Goal: Find specific page/section: Find specific page/section

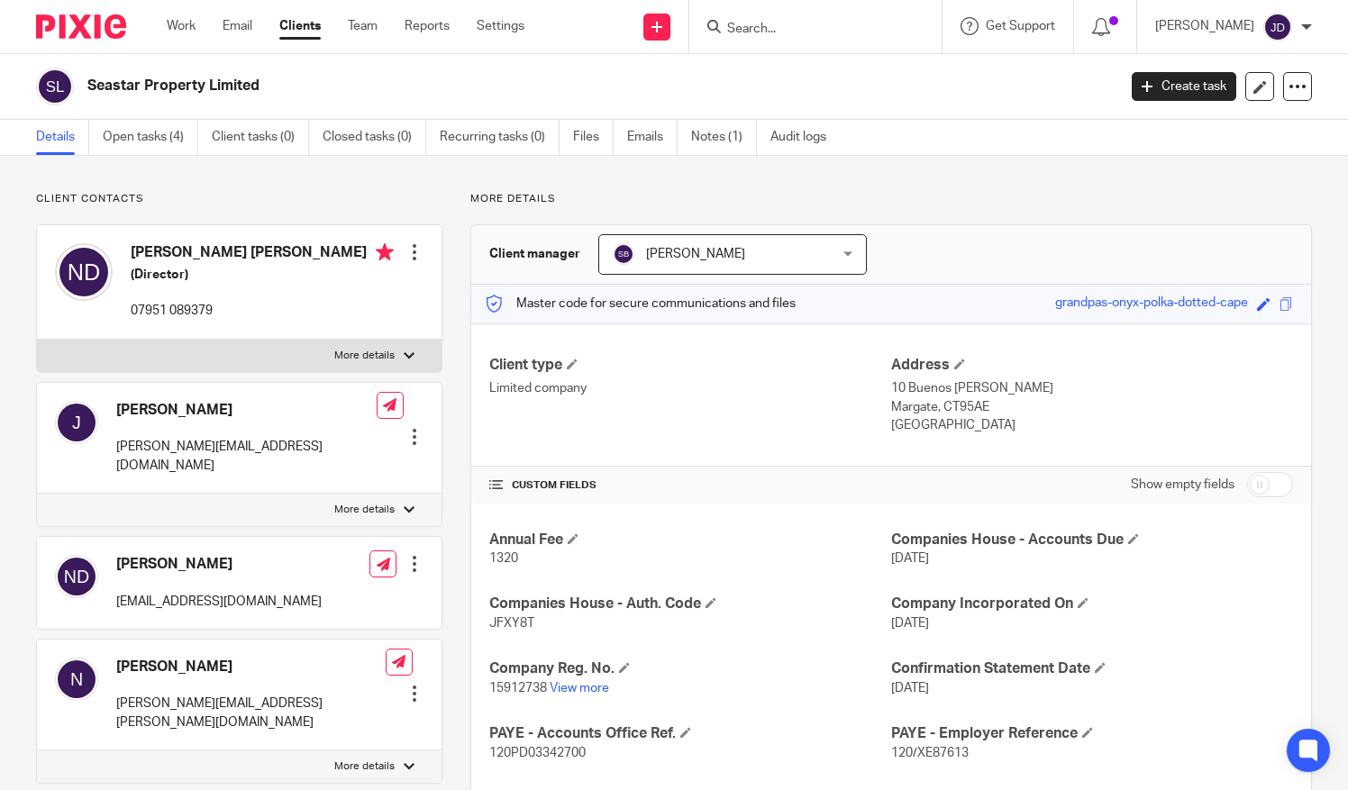
click at [780, 23] on input "Search" at bounding box center [807, 30] width 162 height 16
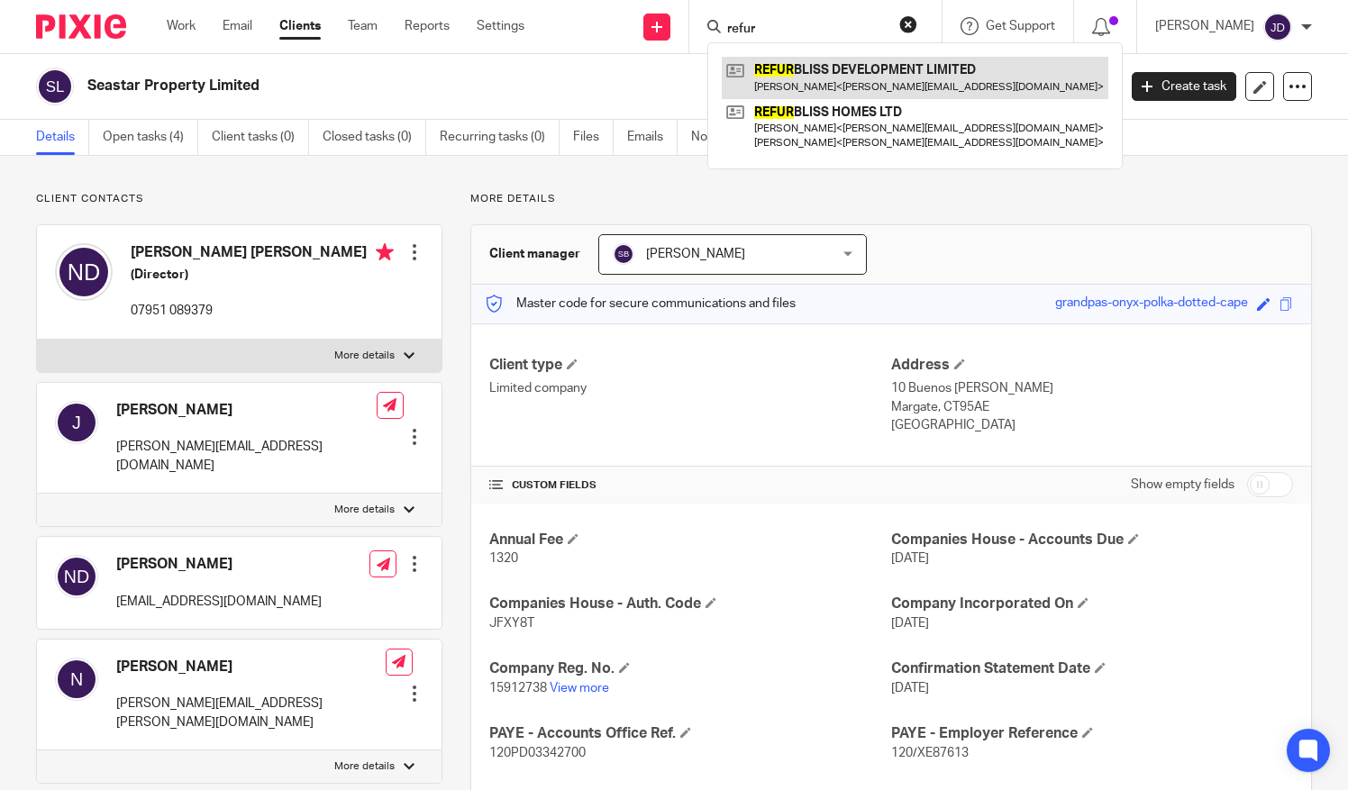
type input "refur"
click at [808, 69] on link at bounding box center [915, 77] width 387 height 41
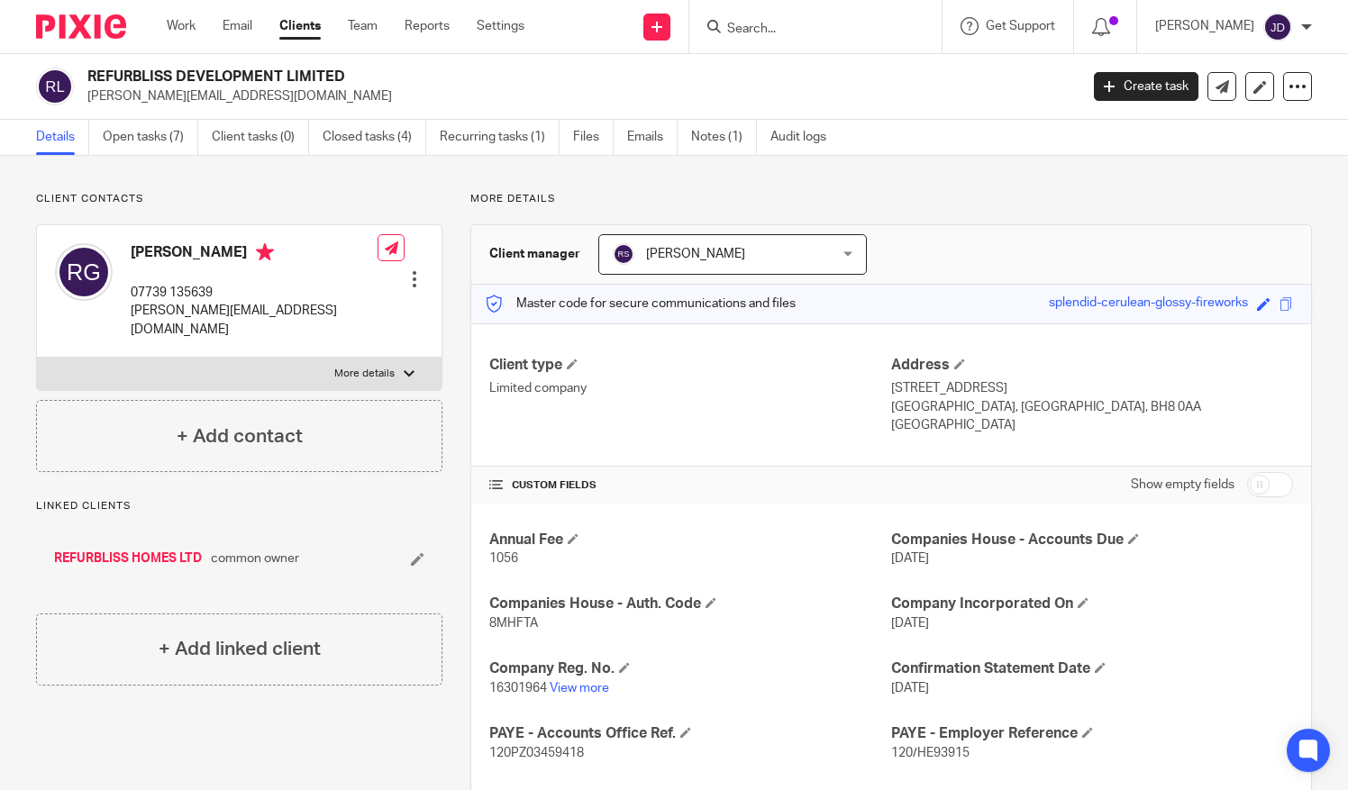
click at [785, 27] on input "Search" at bounding box center [807, 30] width 162 height 16
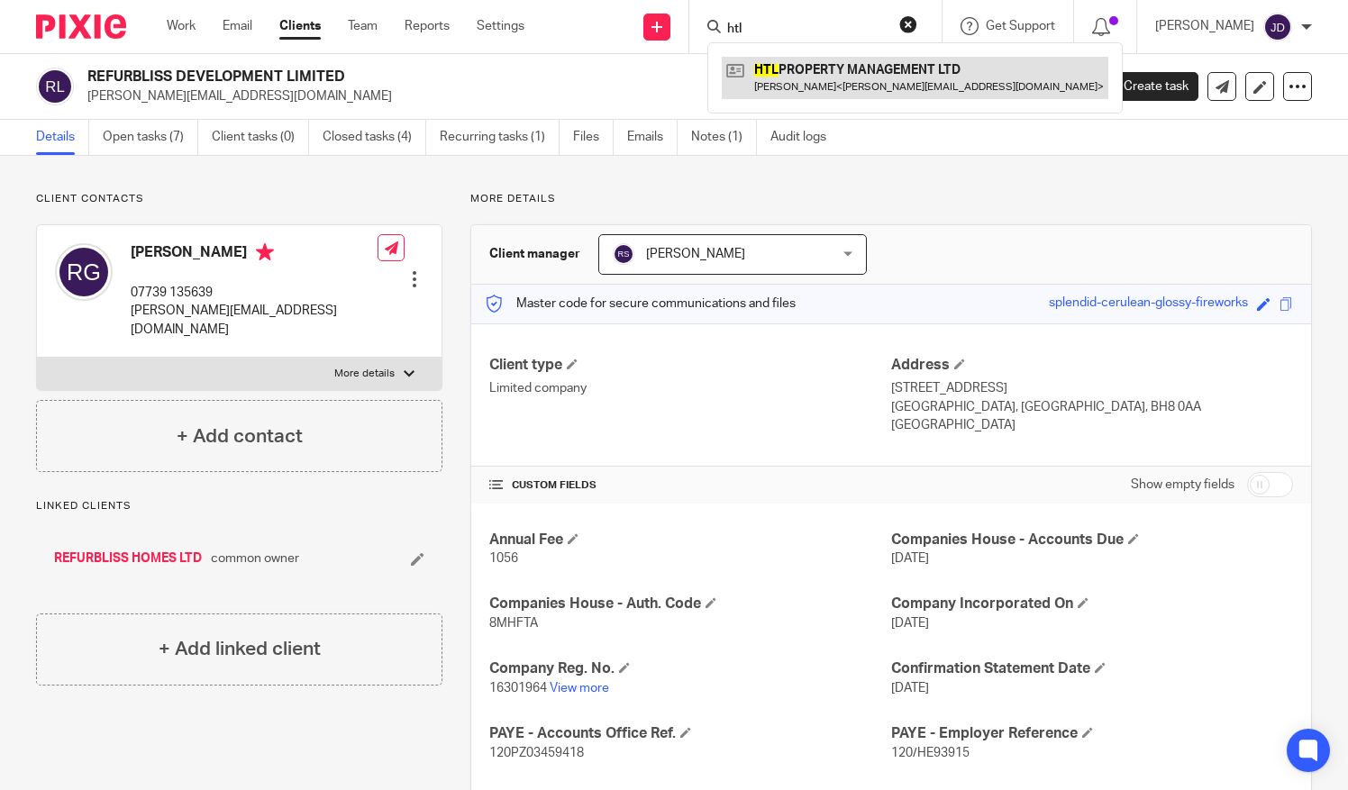
type input "htl"
click at [816, 75] on link at bounding box center [915, 77] width 387 height 41
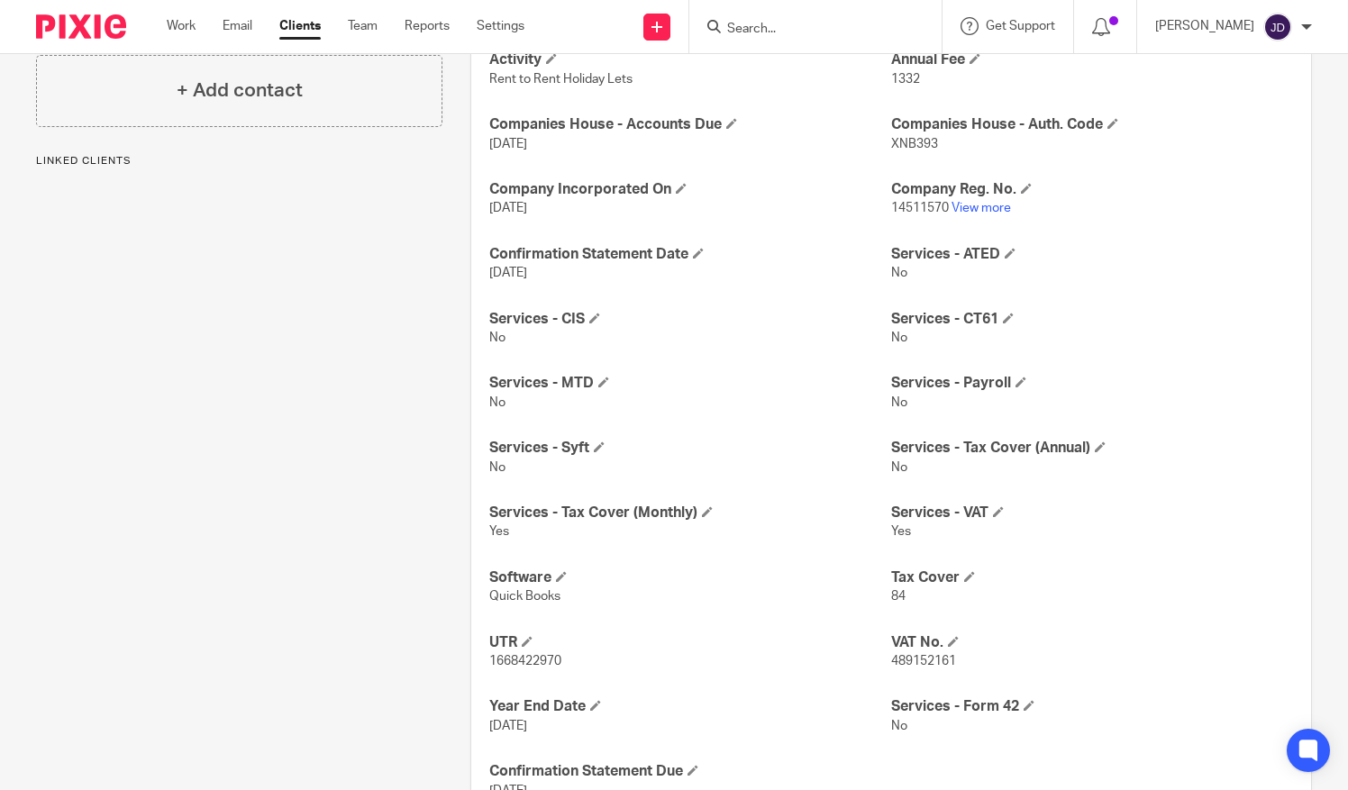
scroll to position [534, 0]
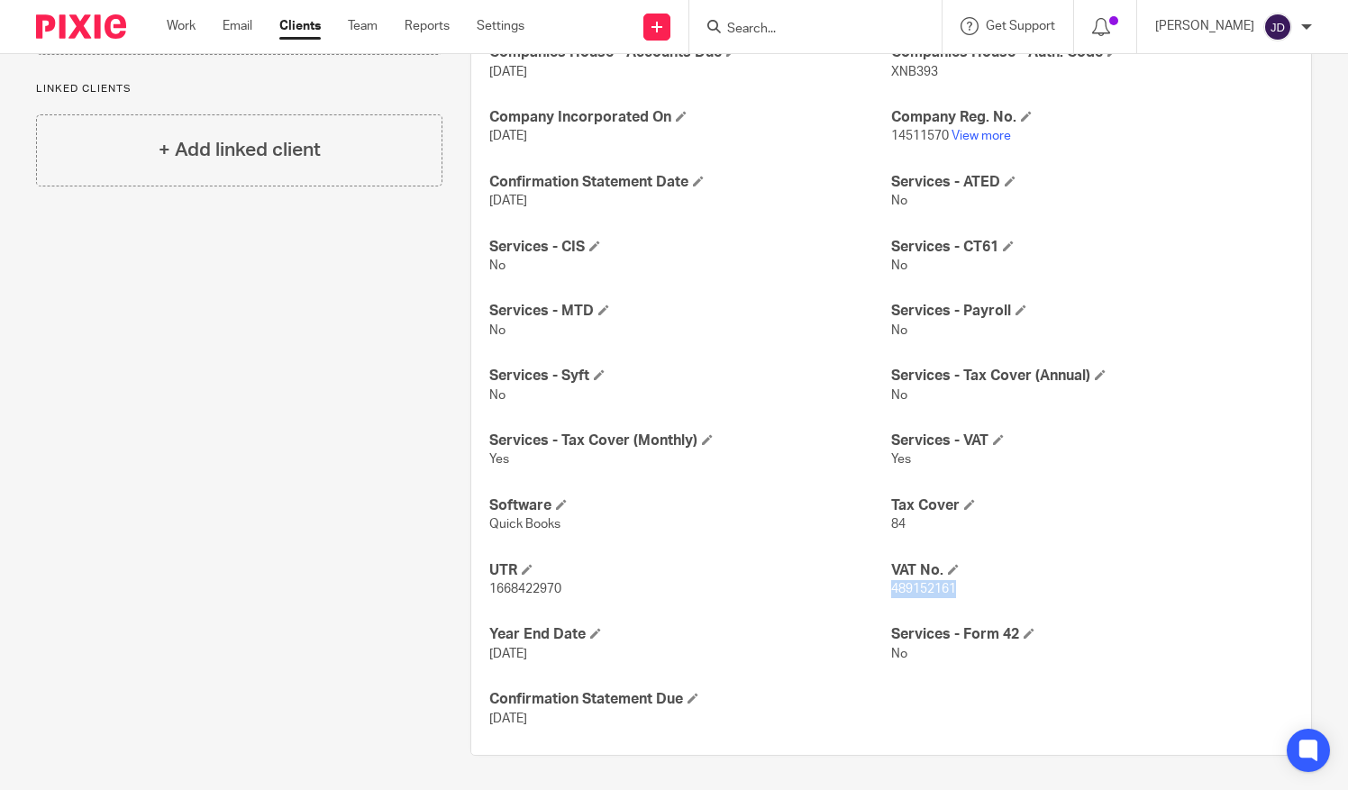
drag, startPoint x: 949, startPoint y: 585, endPoint x: 881, endPoint y: 593, distance: 68.1
click at [891, 593] on p "489152161" at bounding box center [1092, 589] width 402 height 18
copy span "489152161"
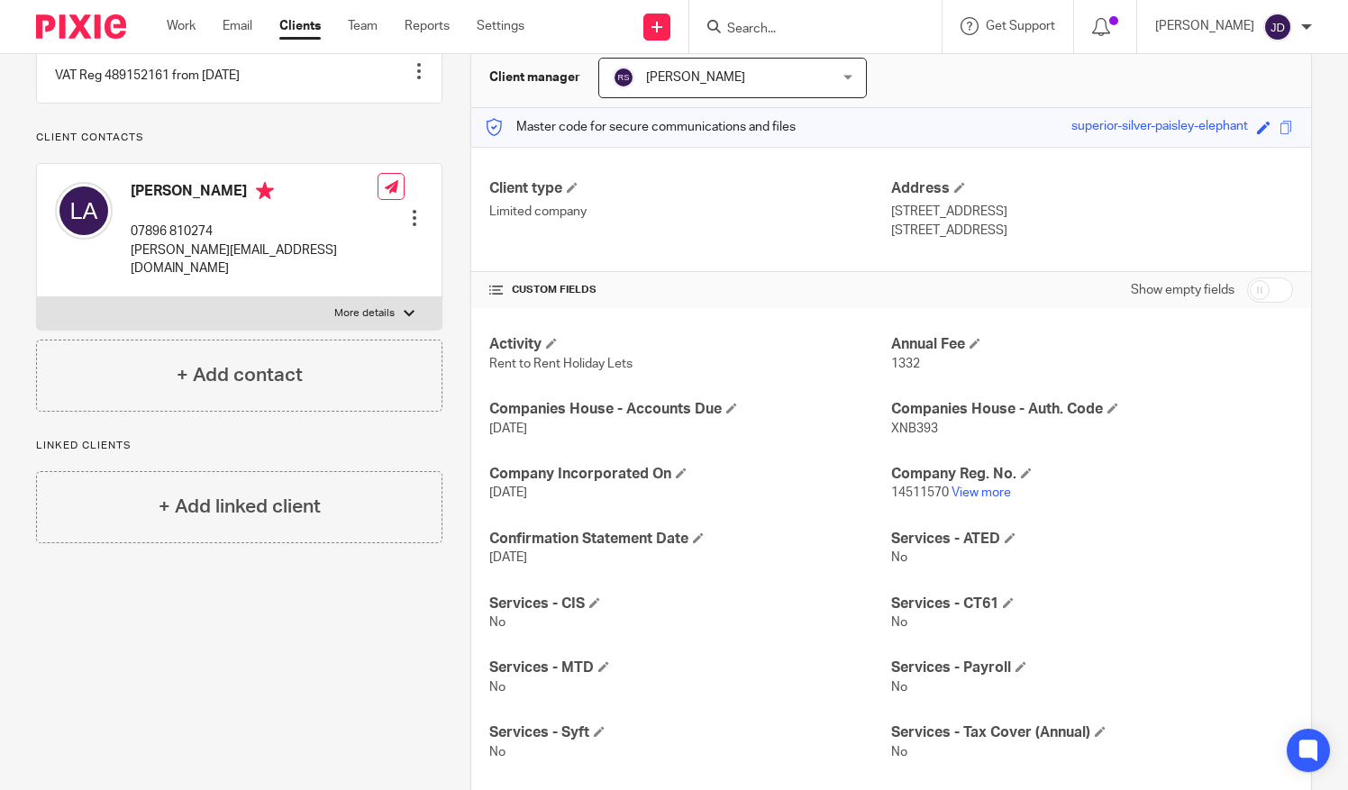
scroll to position [173, 0]
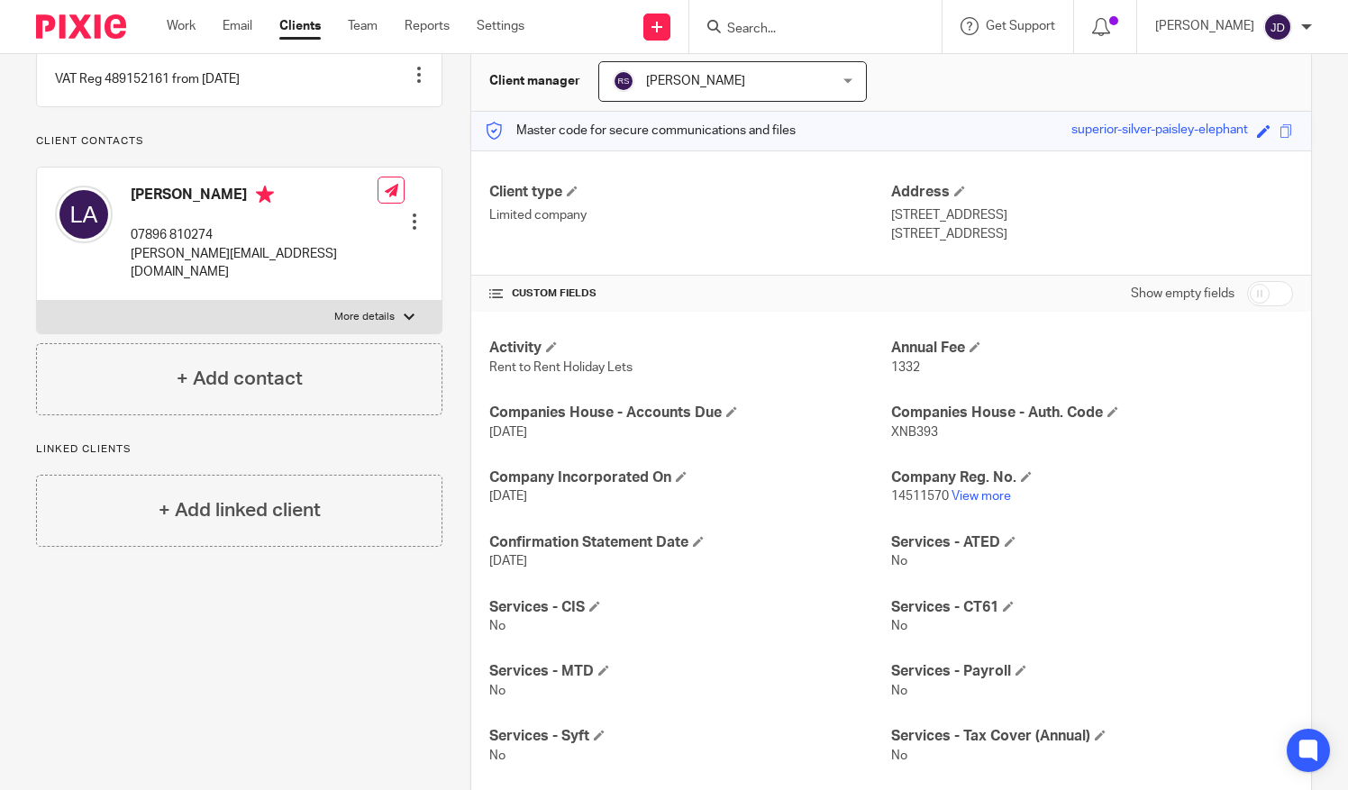
click at [775, 24] on input "Search" at bounding box center [807, 30] width 162 height 16
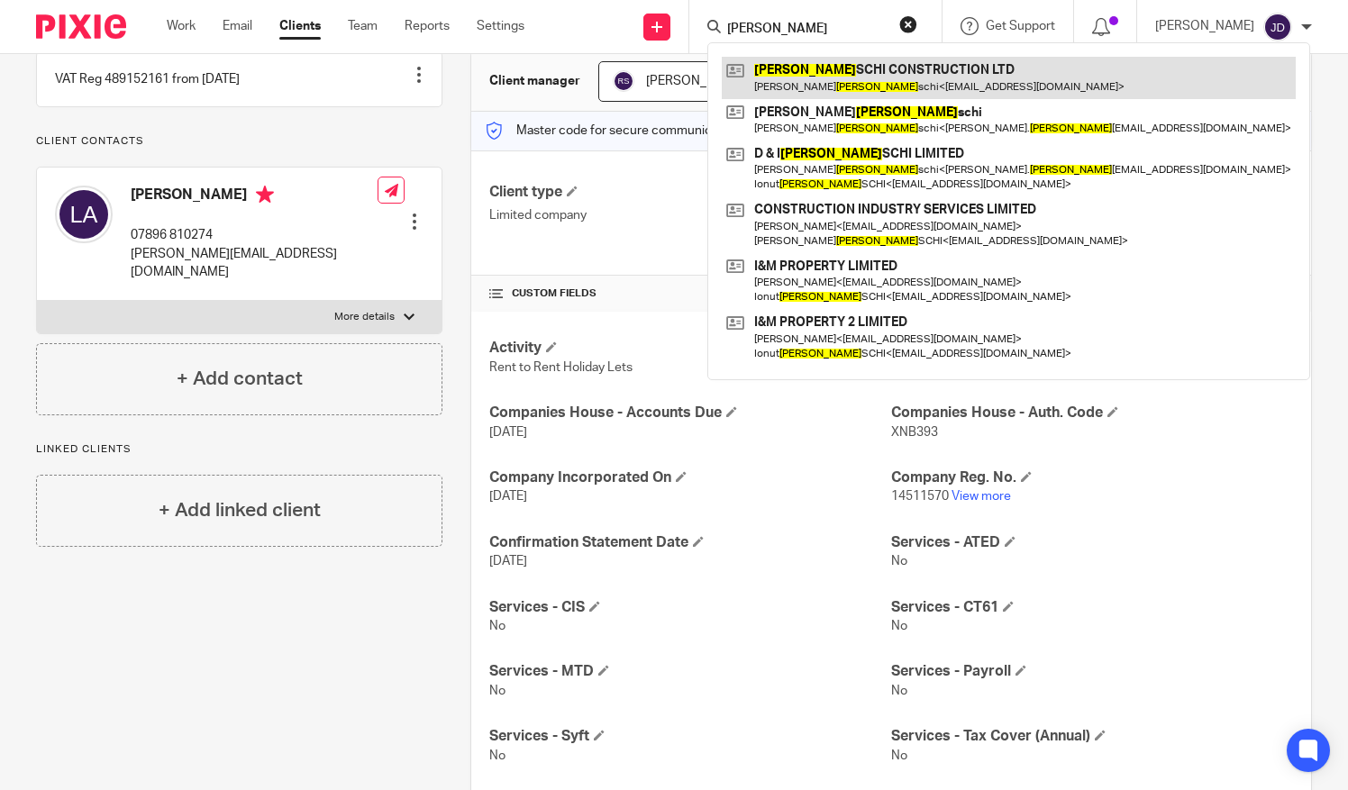
type input "ursin"
click at [832, 83] on link at bounding box center [1009, 77] width 574 height 41
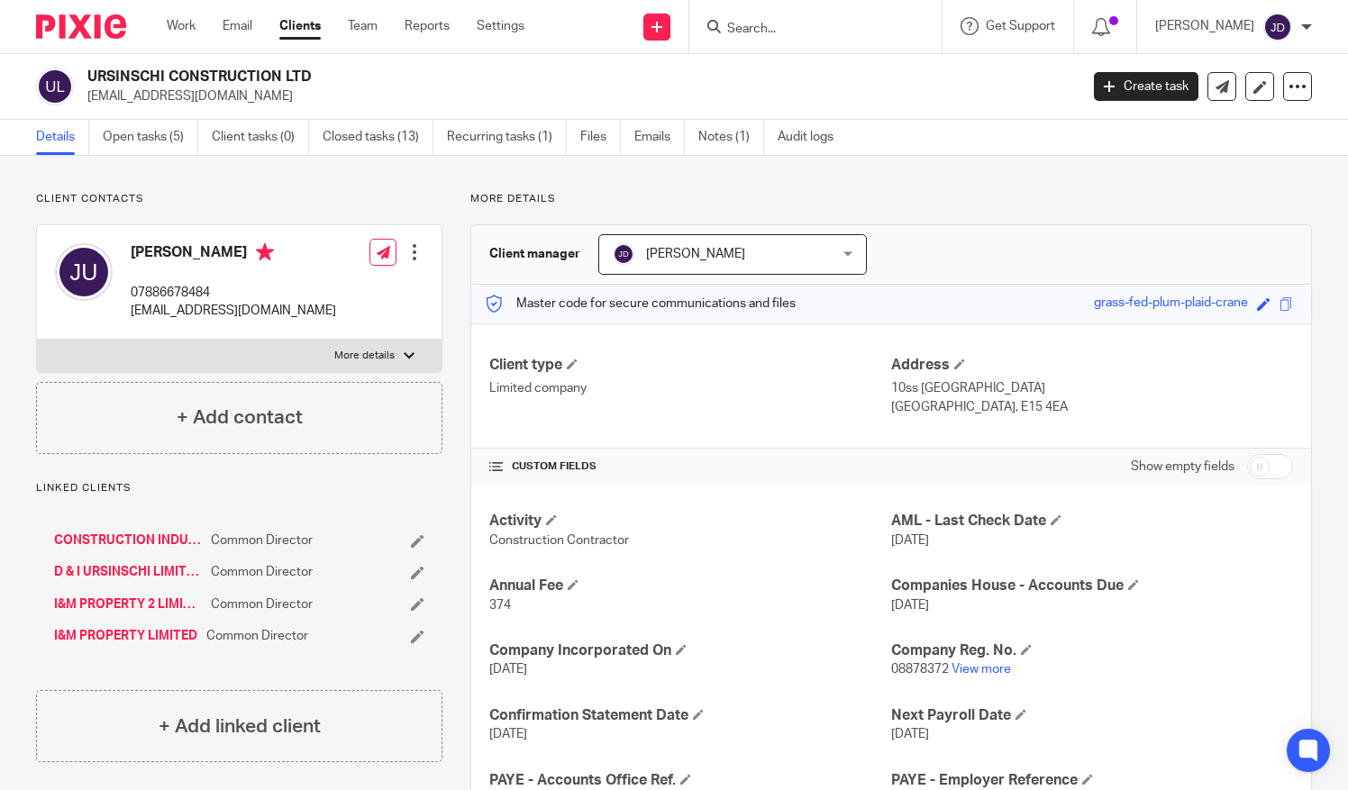
click at [406, 352] on div at bounding box center [409, 356] width 11 height 11
click at [37, 340] on input "More details" at bounding box center [36, 339] width 1 height 1
checkbox input "true"
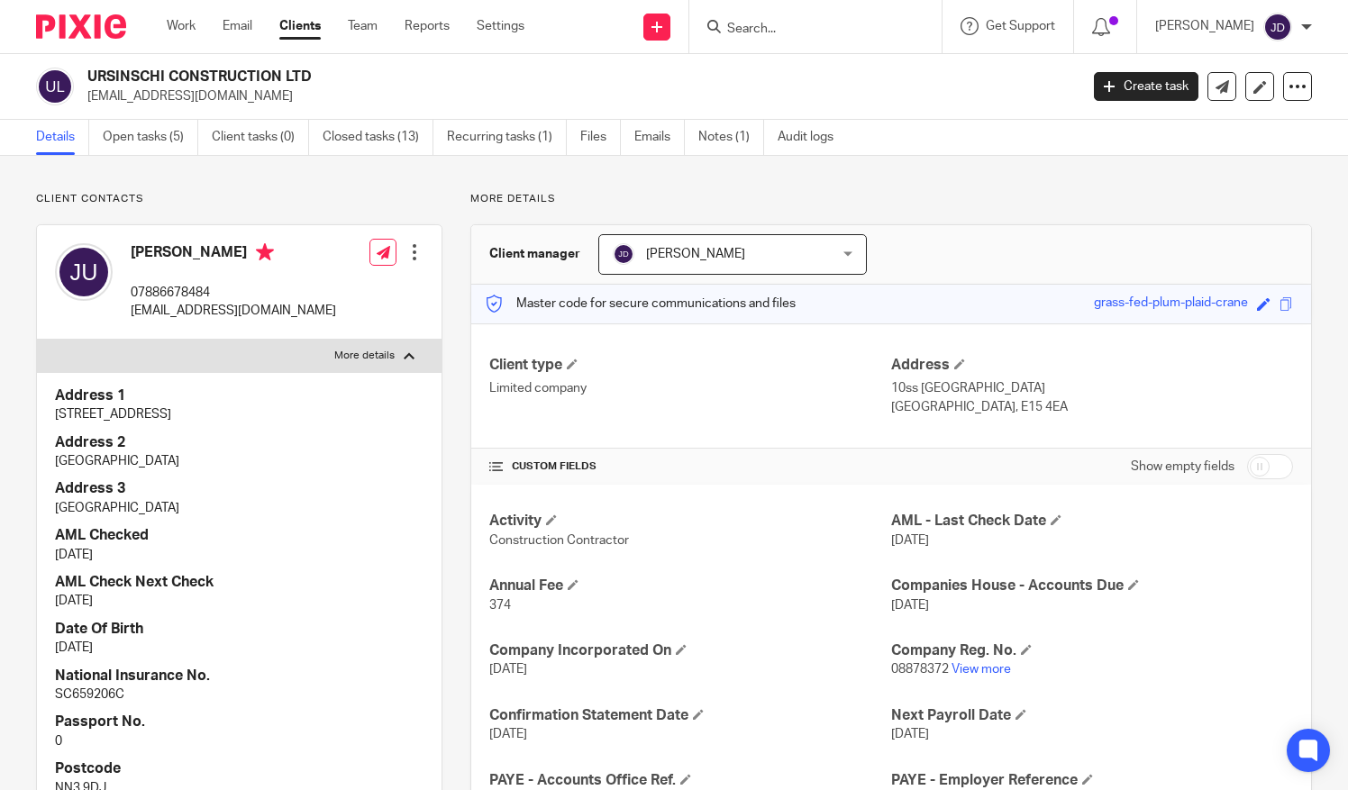
scroll to position [180, 0]
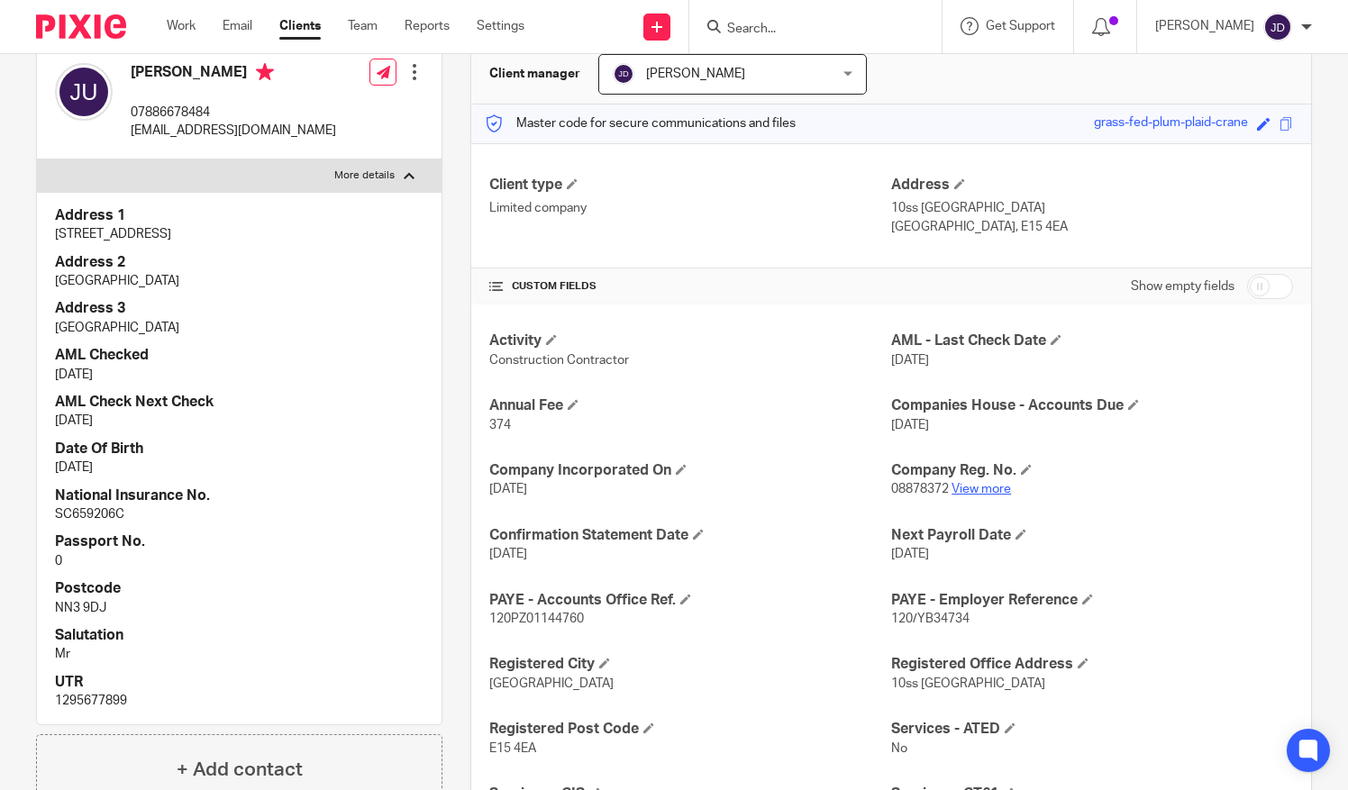
click at [963, 487] on link "View more" at bounding box center [981, 489] width 59 height 13
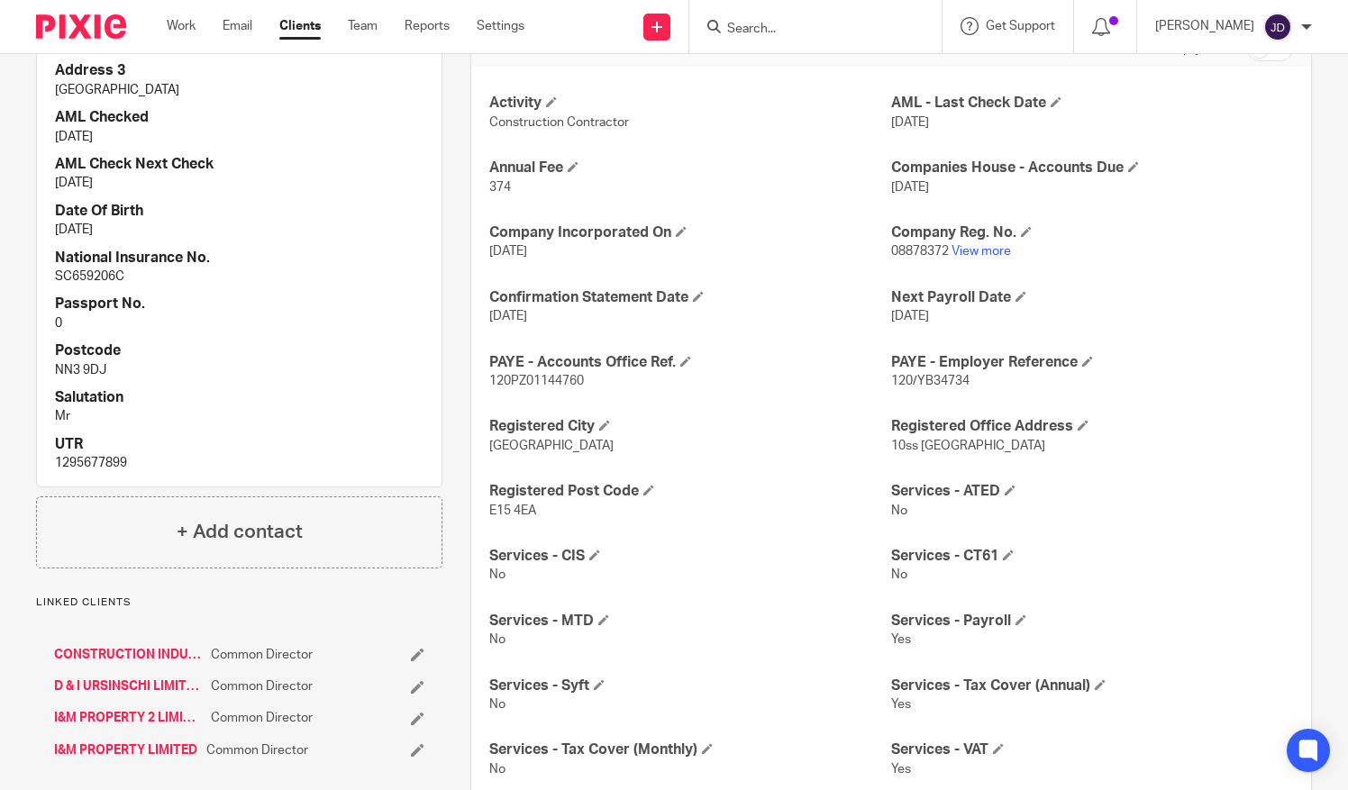
scroll to position [451, 0]
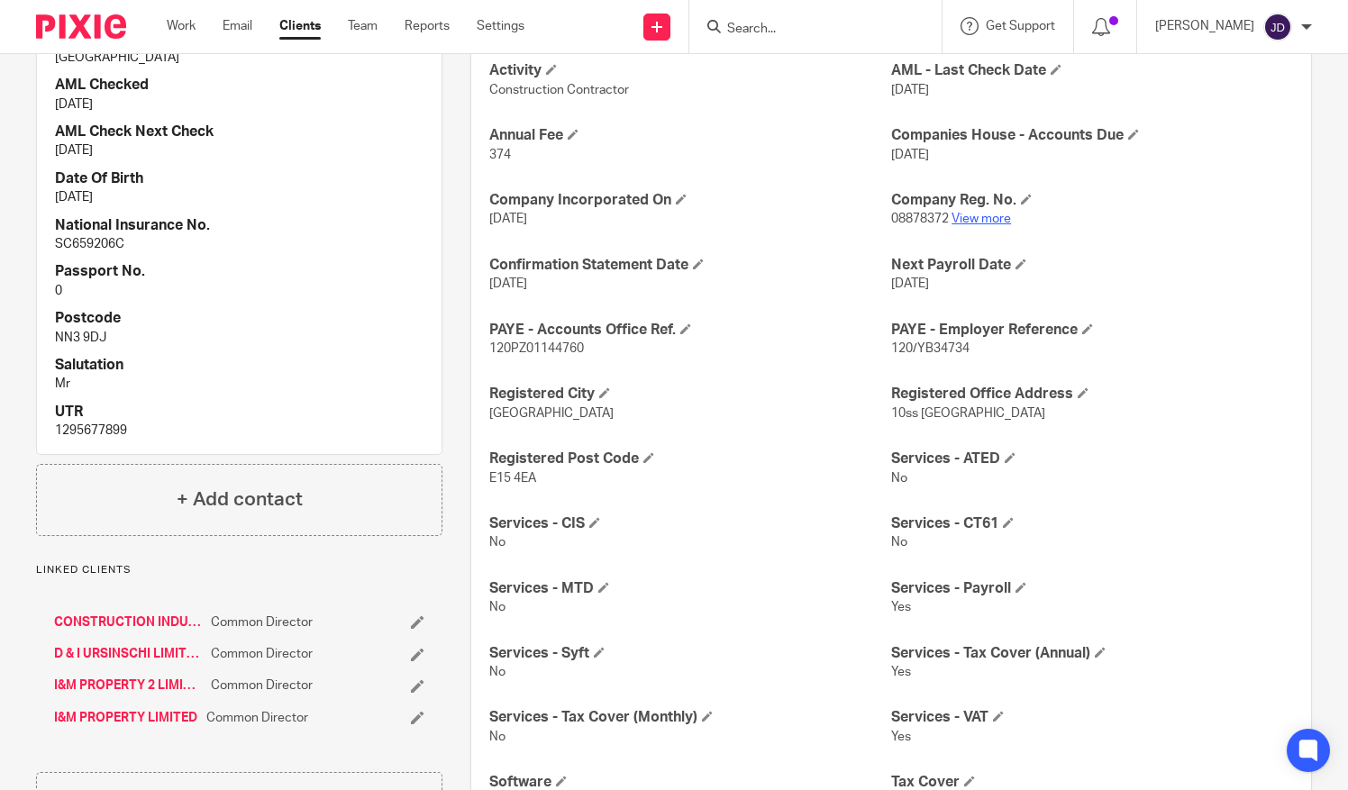
click at [977, 216] on link "View more" at bounding box center [981, 219] width 59 height 13
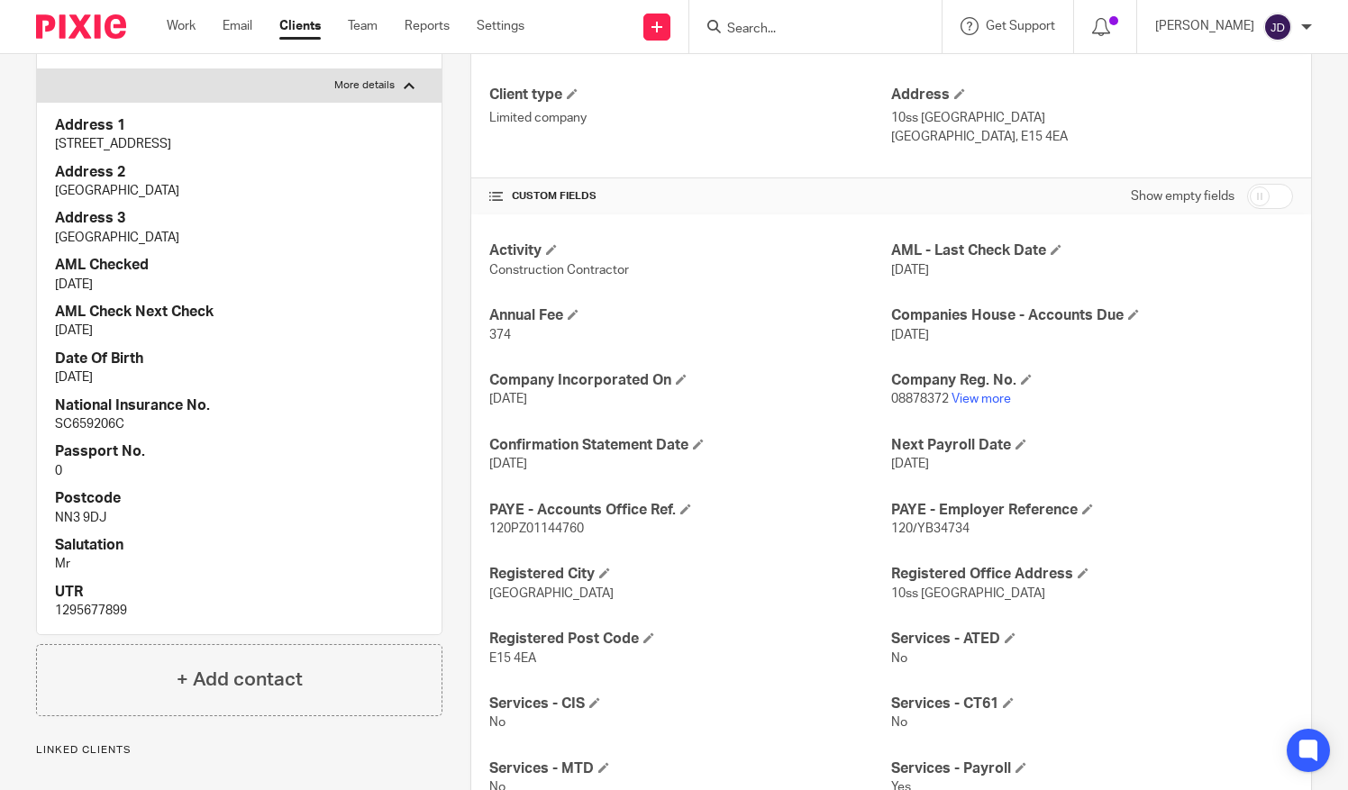
click at [768, 31] on input "Search" at bounding box center [807, 30] width 162 height 16
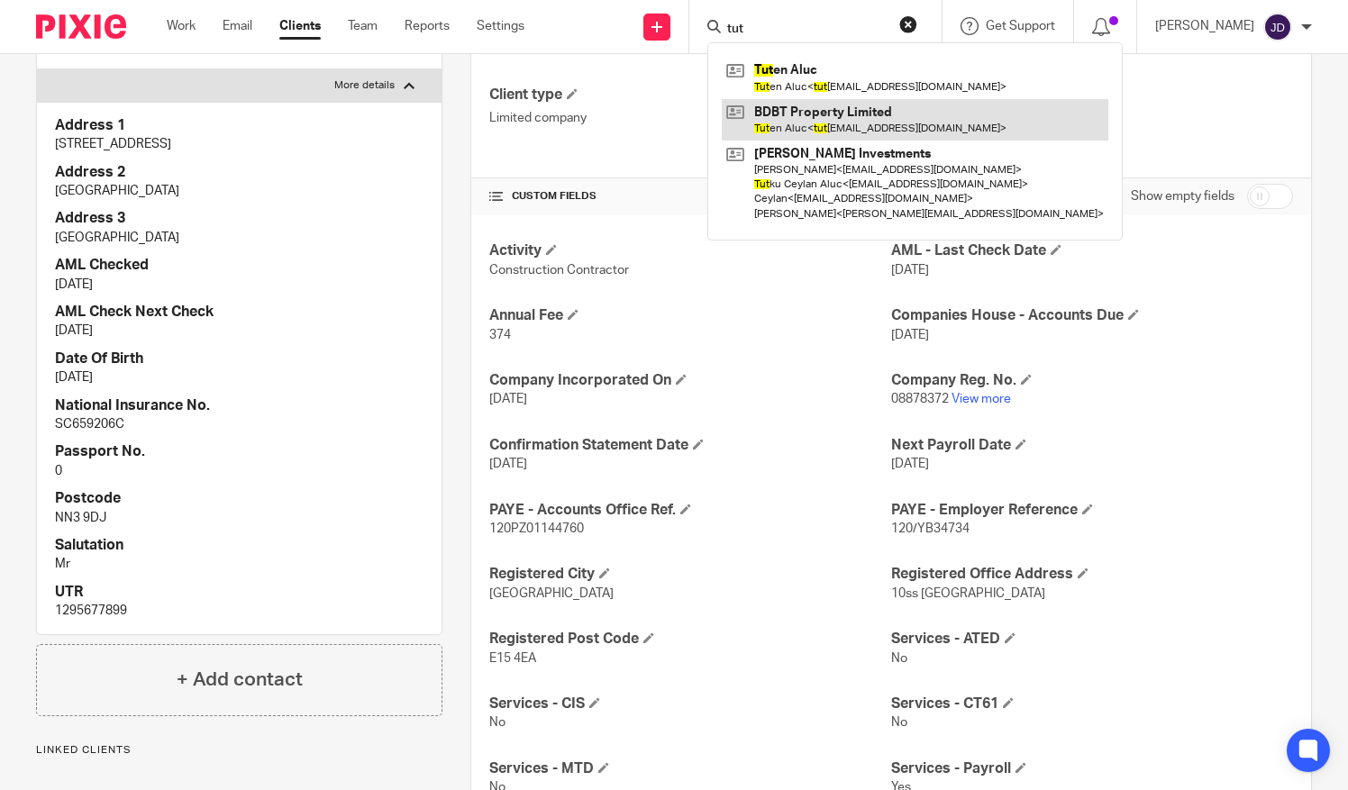
type input "tut"
click at [838, 119] on link at bounding box center [915, 119] width 387 height 41
